Goal: Find specific page/section: Find specific page/section

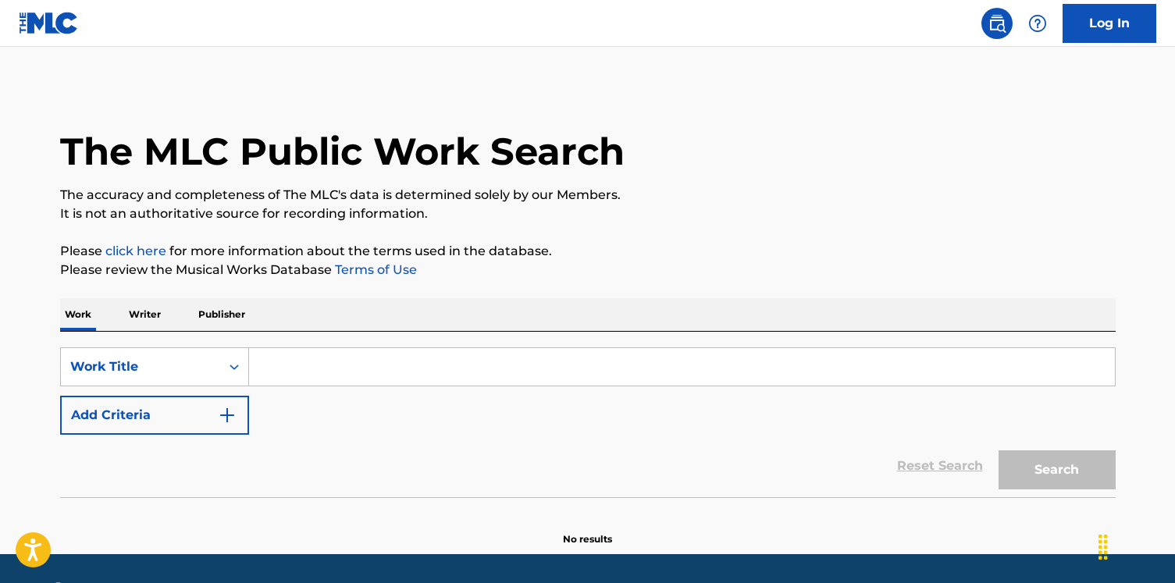
click at [280, 385] on input "Search Form" at bounding box center [682, 366] width 866 height 37
paste input "[PERSON_NAME]'S LULLABY"
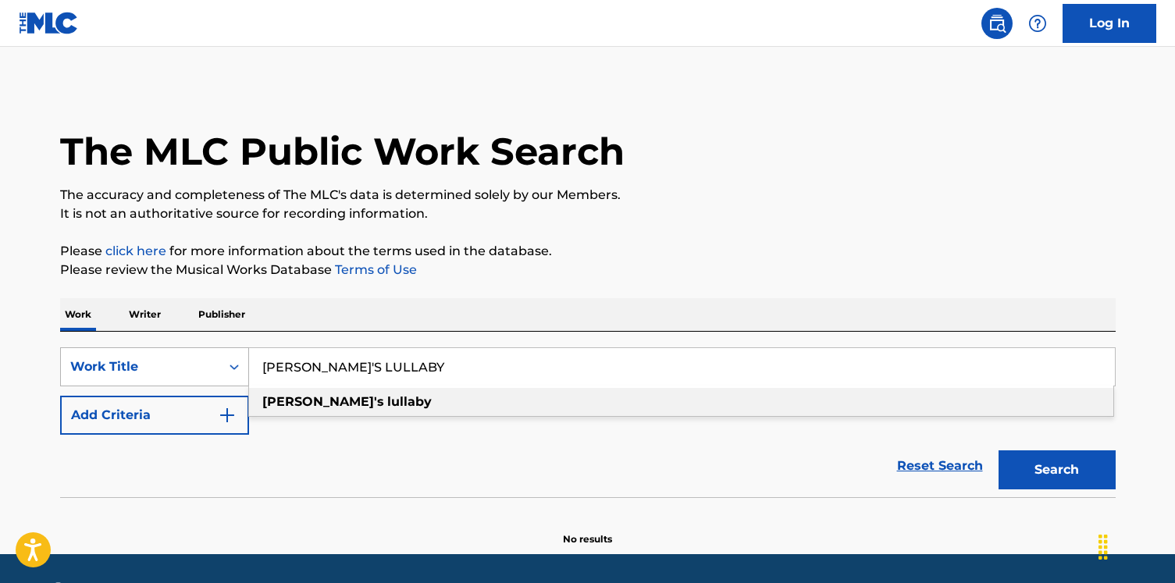
type input "[PERSON_NAME]'S LULLABY"
click at [208, 385] on div "Work Title" at bounding box center [154, 366] width 189 height 39
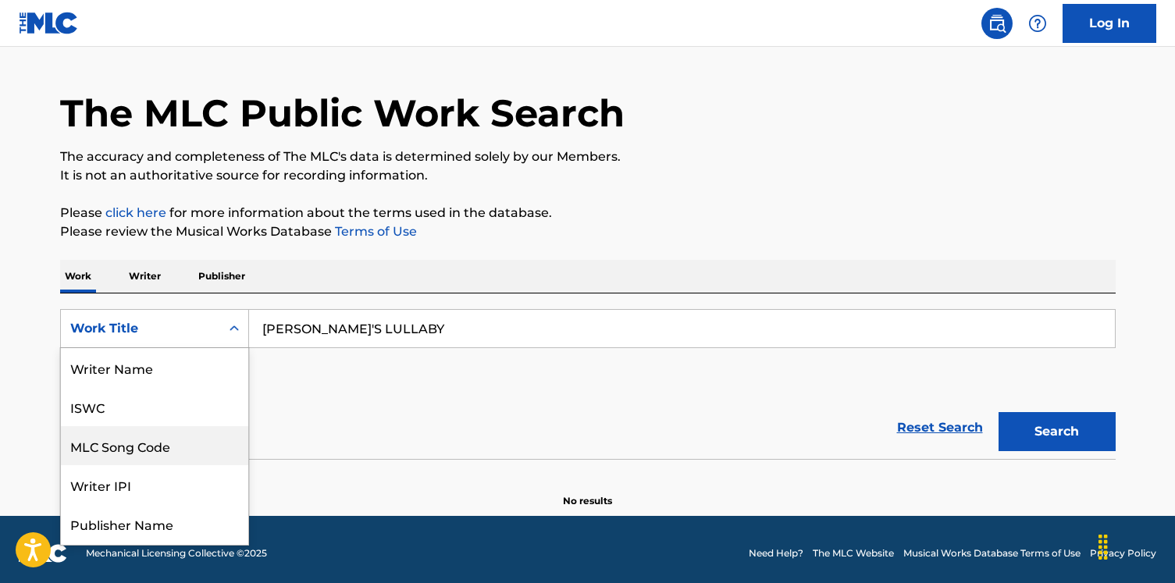
scroll to position [78, 0]
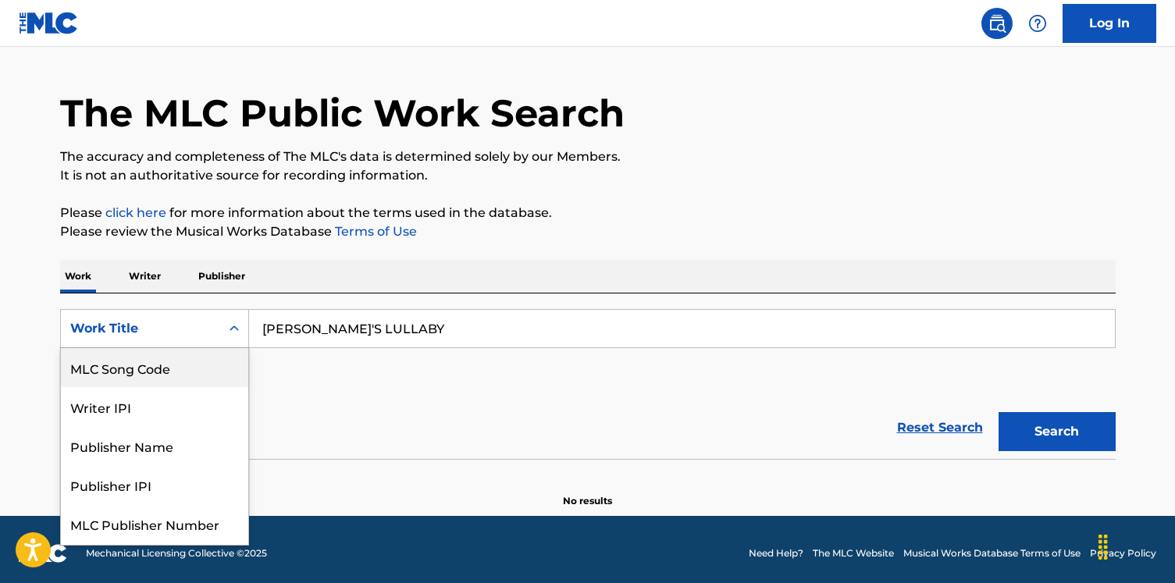
click at [309, 407] on div "Reset Search Search" at bounding box center [588, 428] width 1056 height 62
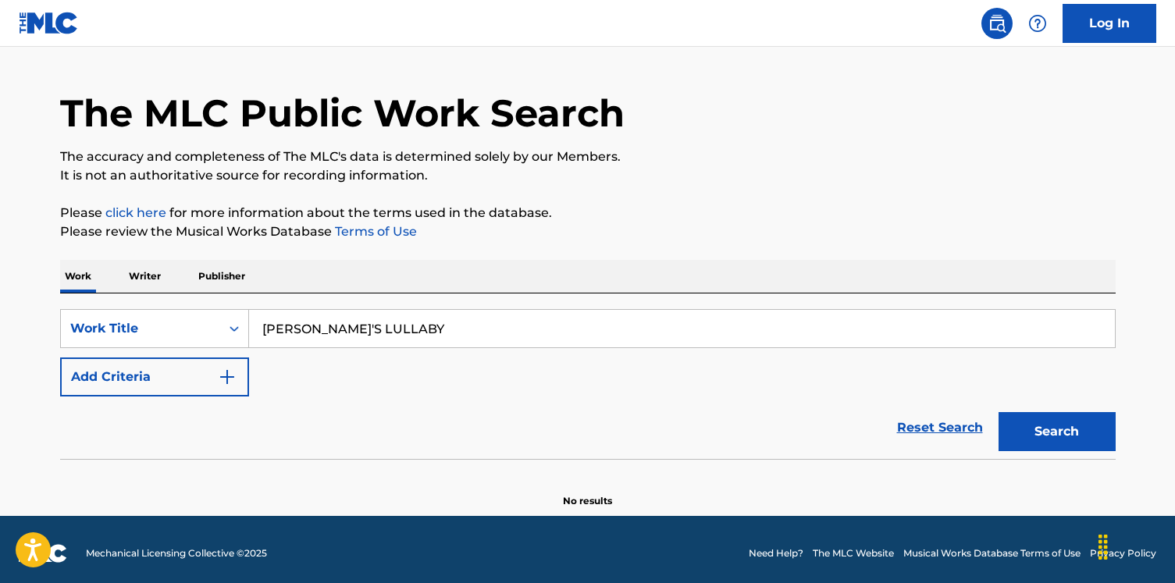
click at [204, 359] on button "Add Criteria" at bounding box center [154, 377] width 189 height 39
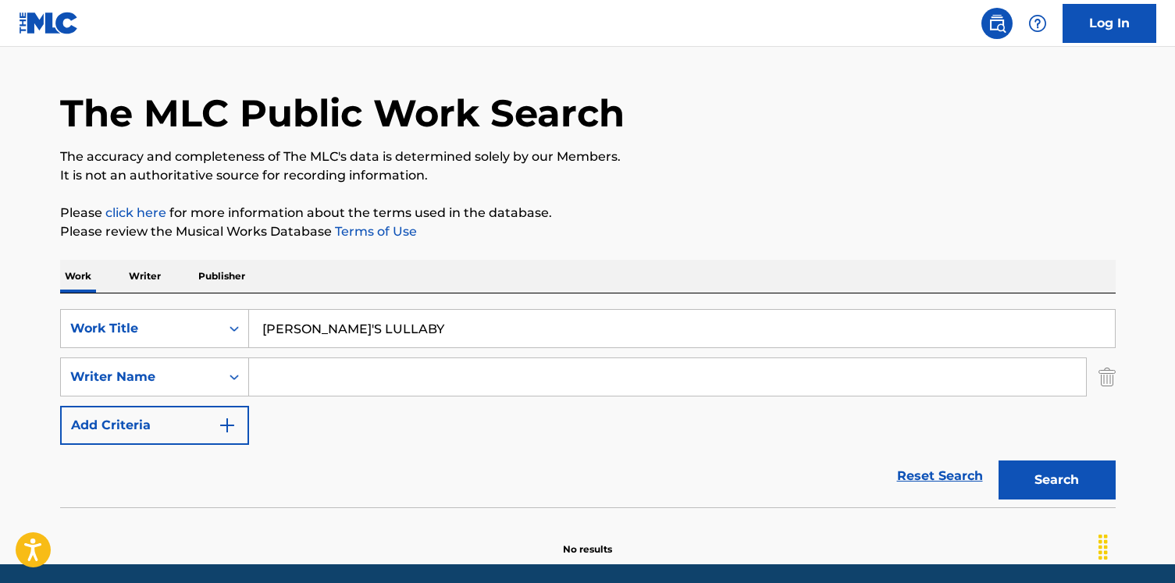
click at [277, 374] on input "Search Form" at bounding box center [667, 376] width 837 height 37
paste input "MARACCHIONI"
type input "MARACCHIONI"
click at [999, 461] on button "Search" at bounding box center [1057, 480] width 117 height 39
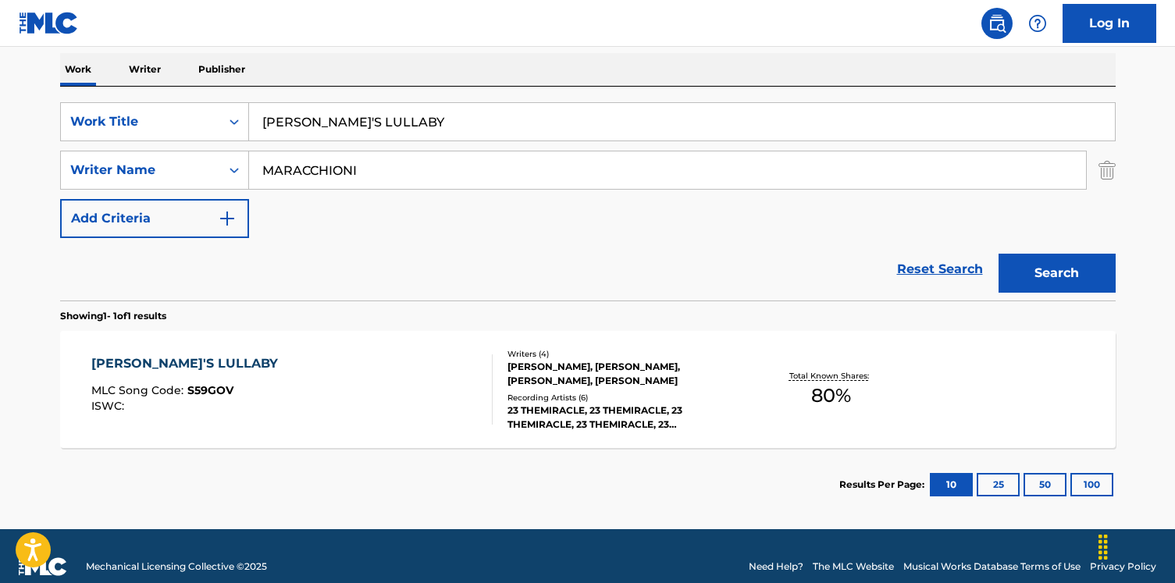
scroll to position [266, 0]
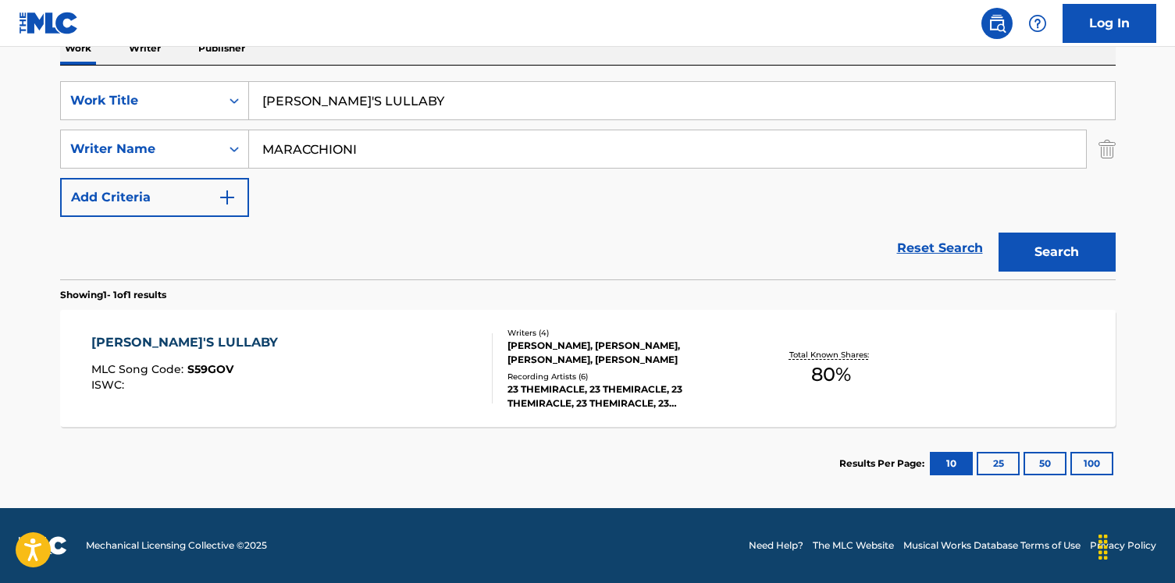
click at [265, 391] on div "[PERSON_NAME]'S LULLABY MLC Song Code : S59GOV ISWC :" at bounding box center [291, 368] width 401 height 70
